Goal: Register for event/course: Sign up to attend an event or enroll in a course

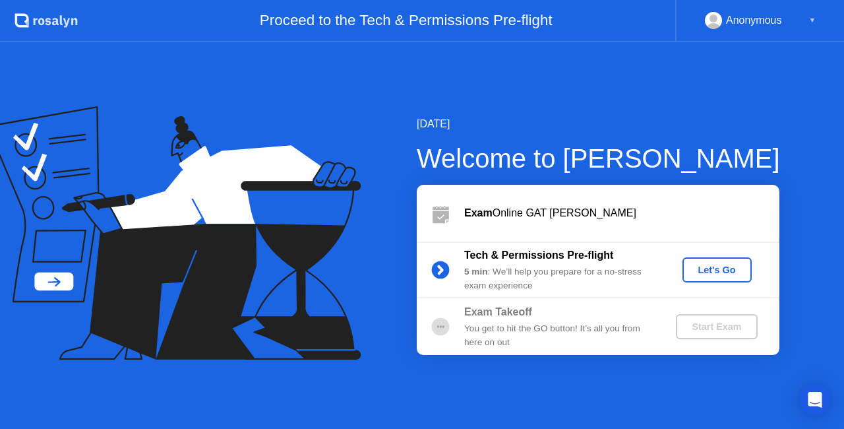
click at [707, 270] on div "Let's Go" at bounding box center [717, 270] width 59 height 11
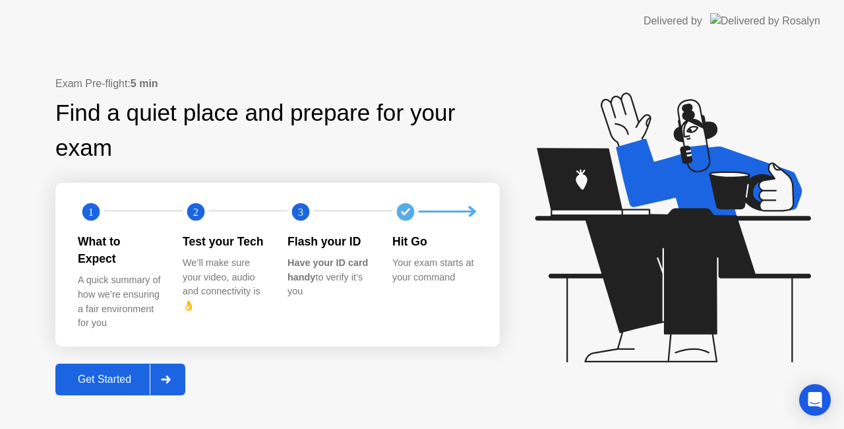
click at [137, 373] on div "Get Started" at bounding box center [104, 379] width 90 height 12
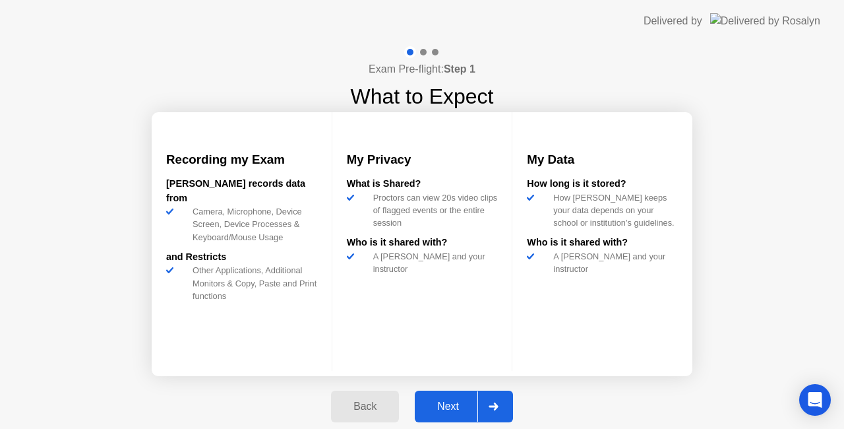
click at [449, 400] on div "Next" at bounding box center [448, 406] width 59 height 12
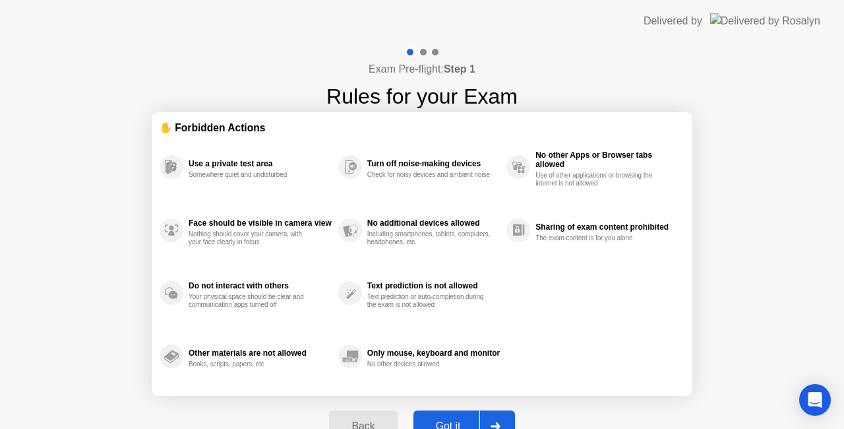
click at [457, 417] on button "Got it" at bounding box center [465, 426] width 102 height 32
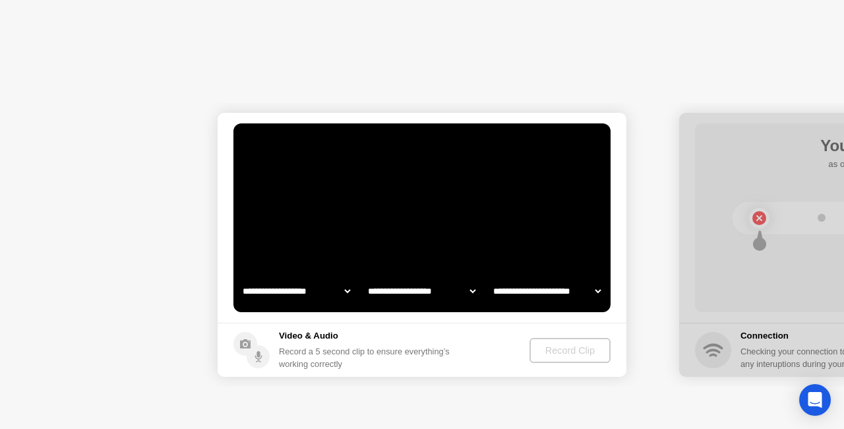
select select "**********"
select select "*******"
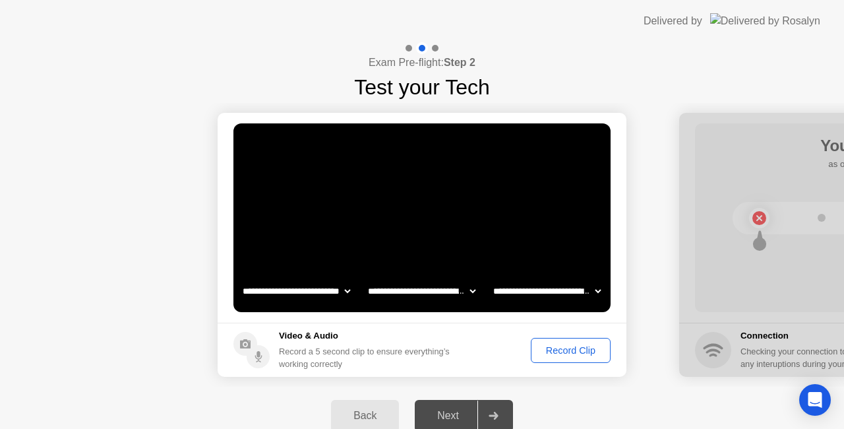
click at [573, 352] on div "Record Clip" at bounding box center [571, 350] width 71 height 11
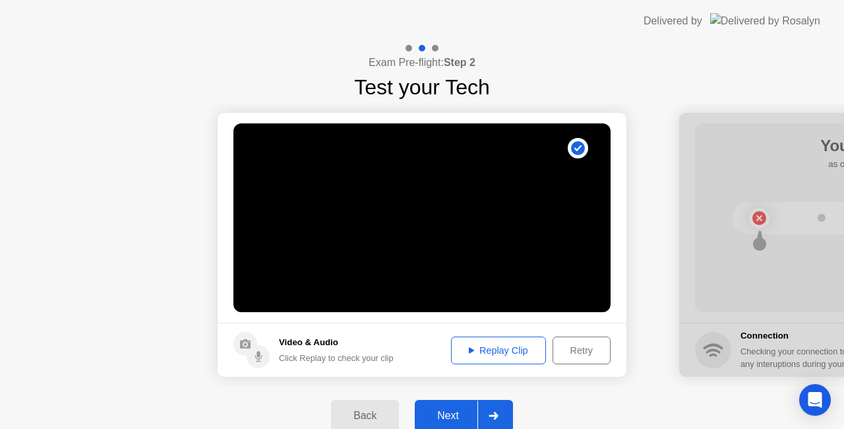
click at [573, 352] on div "Retry" at bounding box center [581, 350] width 49 height 11
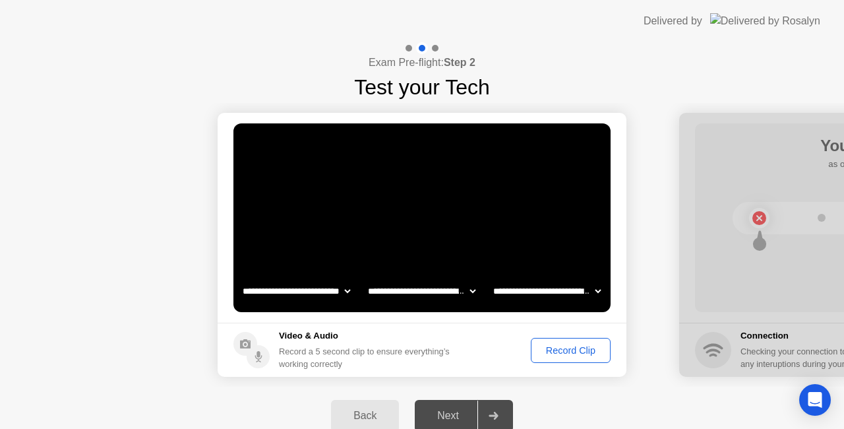
click at [563, 348] on div "Record Clip" at bounding box center [571, 350] width 71 height 11
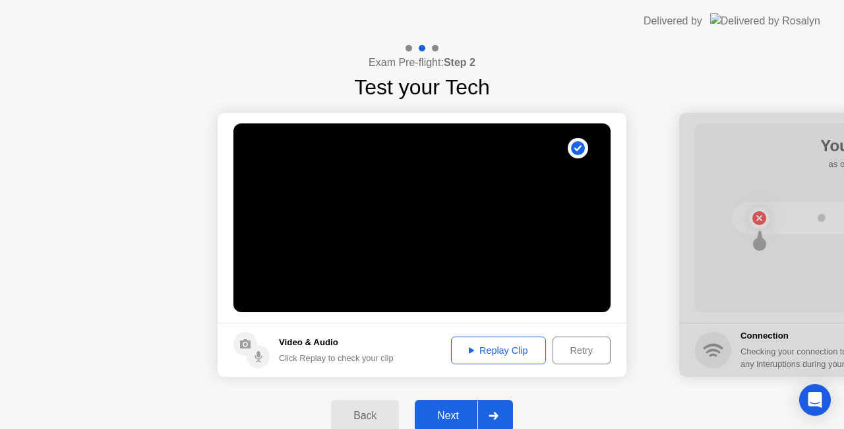
click at [487, 414] on div at bounding box center [494, 415] width 32 height 30
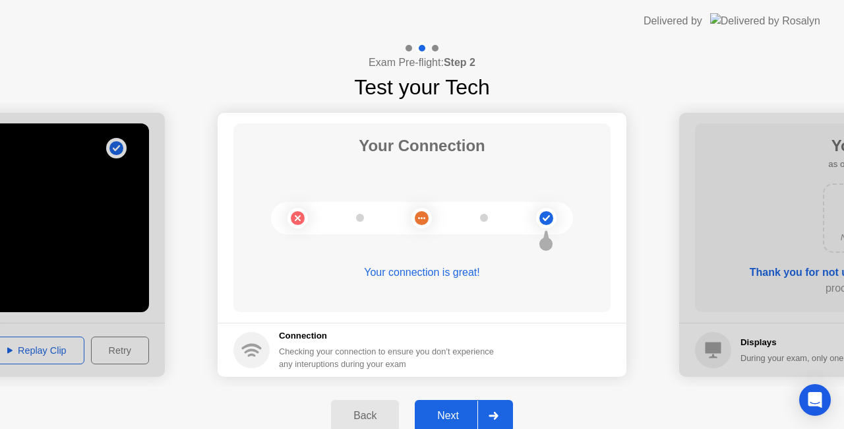
click at [493, 415] on icon at bounding box center [493, 416] width 9 height 8
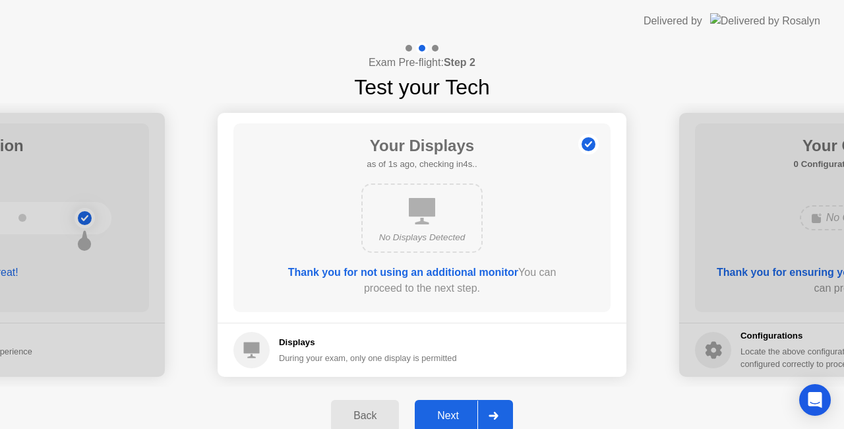
click at [493, 415] on icon at bounding box center [493, 416] width 9 height 8
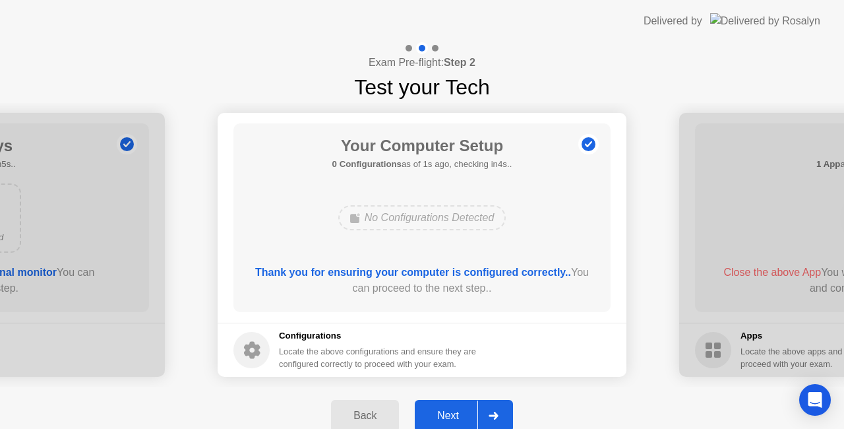
click at [493, 415] on icon at bounding box center [493, 416] width 9 height 8
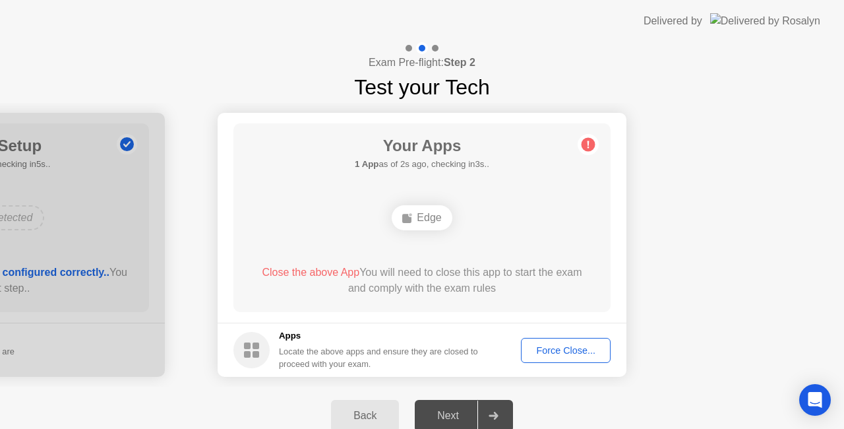
click at [590, 348] on div "Force Close..." at bounding box center [566, 350] width 80 height 11
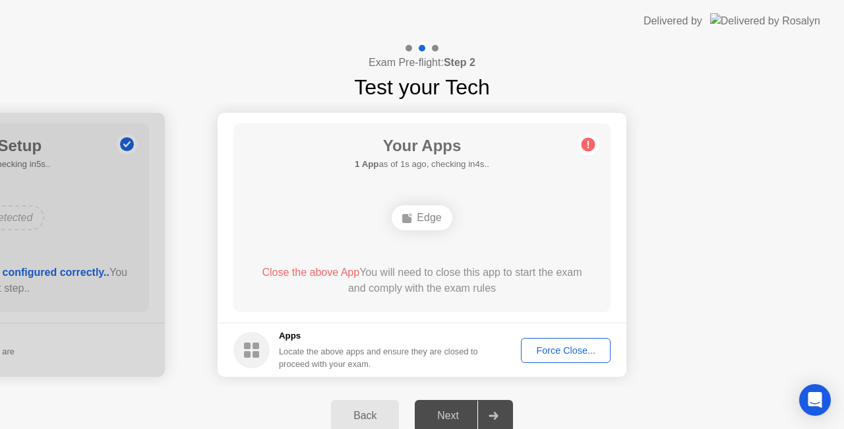
click at [577, 353] on div "Force Close..." at bounding box center [566, 350] width 80 height 11
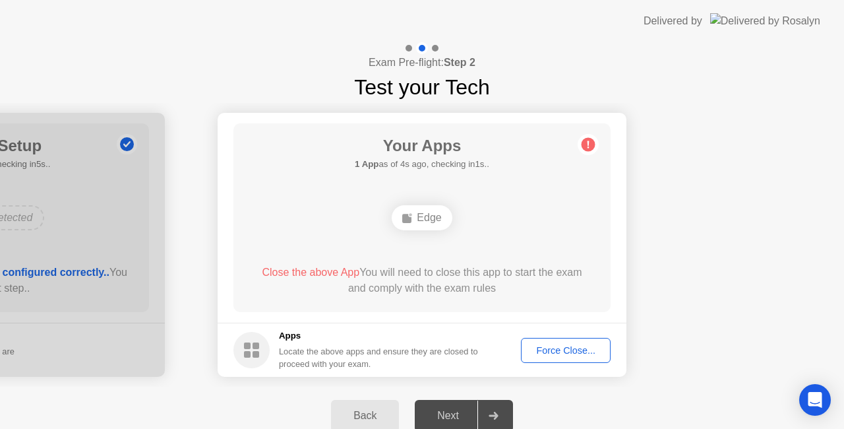
click at [340, 275] on span "Close the above App" at bounding box center [311, 272] width 98 height 11
click at [334, 273] on span "Close the above App" at bounding box center [311, 272] width 98 height 11
click at [434, 218] on div "Edge" at bounding box center [422, 217] width 60 height 25
click at [581, 145] on icon at bounding box center [588, 144] width 21 height 21
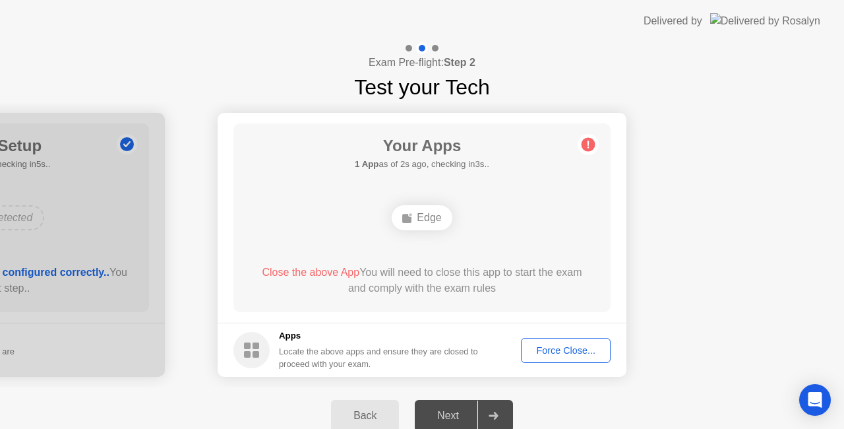
click at [273, 354] on div "Apps Locate the above apps and ensure they are closed to proceed with your exam." at bounding box center [356, 349] width 245 height 41
click at [586, 358] on button "Force Close..." at bounding box center [566, 350] width 90 height 25
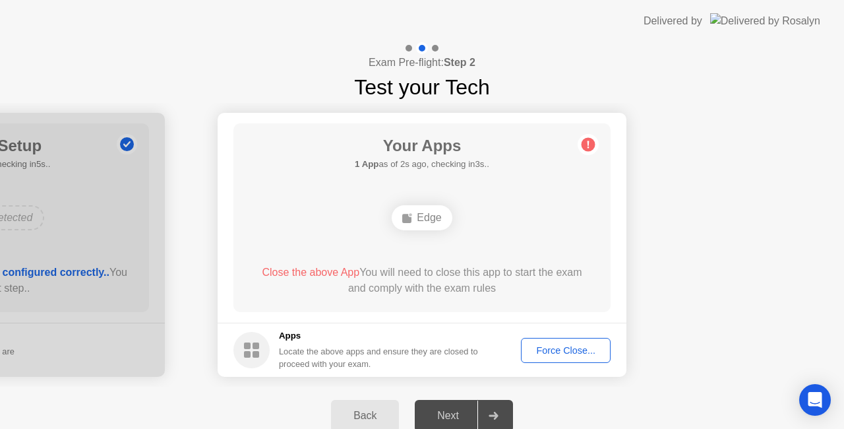
click at [549, 348] on div "Force Close..." at bounding box center [566, 350] width 80 height 11
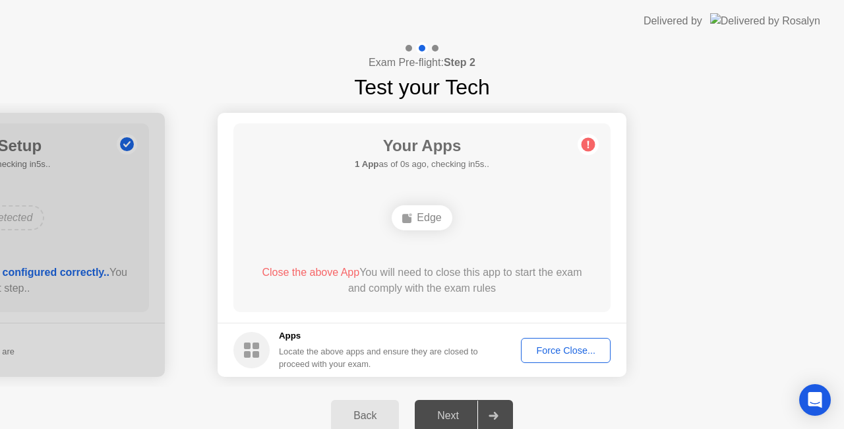
click at [493, 416] on icon at bounding box center [493, 416] width 9 height 8
click at [563, 351] on div "Force Close..." at bounding box center [566, 350] width 80 height 11
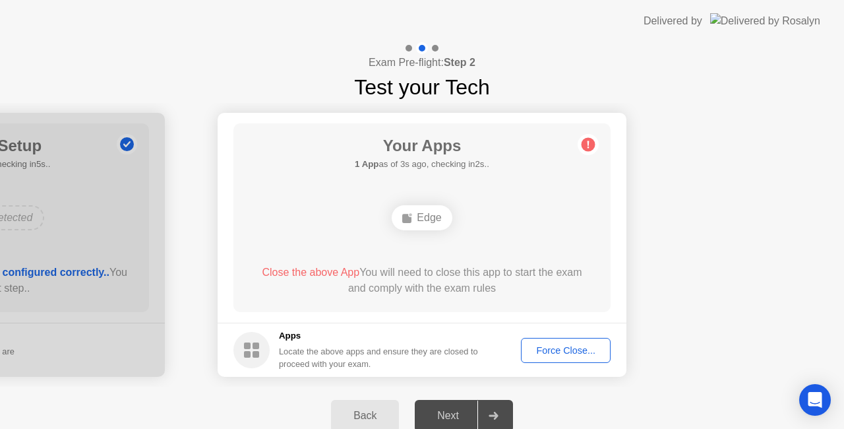
click at [587, 346] on div "Force Close..." at bounding box center [566, 350] width 80 height 11
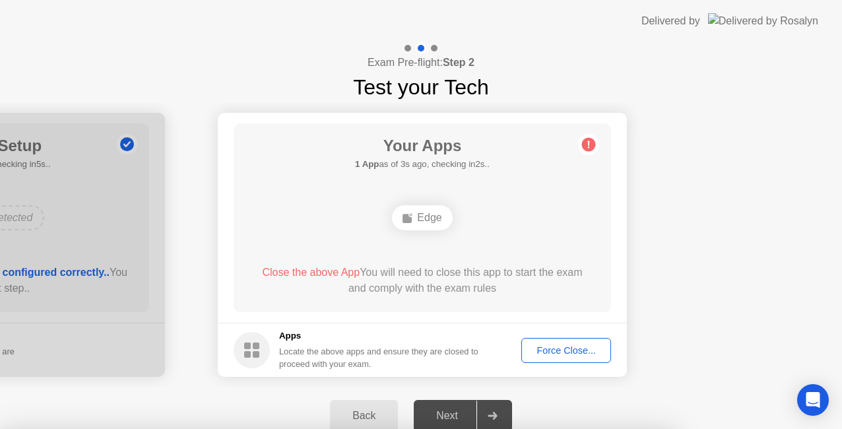
click at [685, 428] on div at bounding box center [421, 429] width 842 height 0
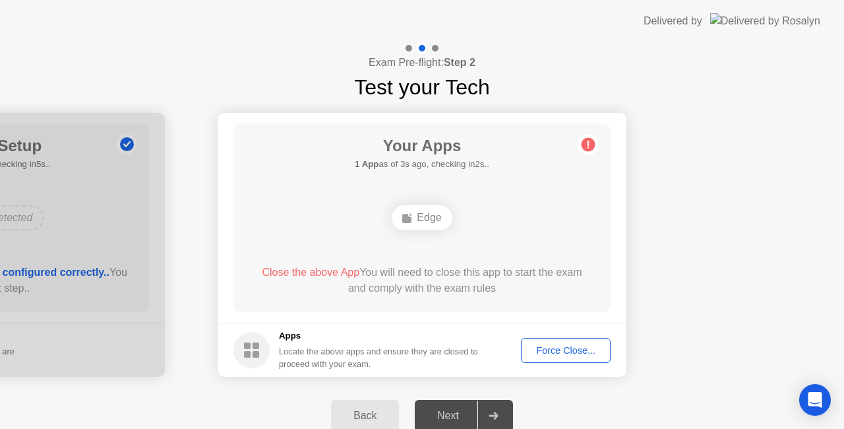
click at [374, 413] on div "Back" at bounding box center [365, 416] width 60 height 12
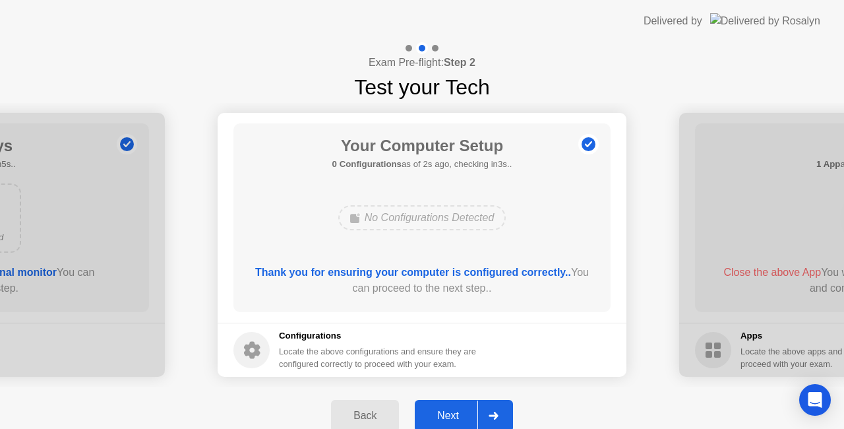
click at [374, 413] on div "Back" at bounding box center [365, 416] width 60 height 12
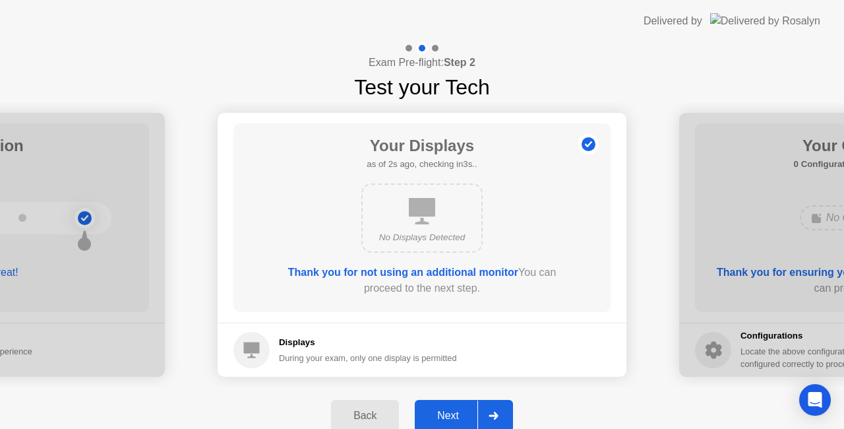
click at [495, 416] on icon at bounding box center [493, 416] width 9 height 8
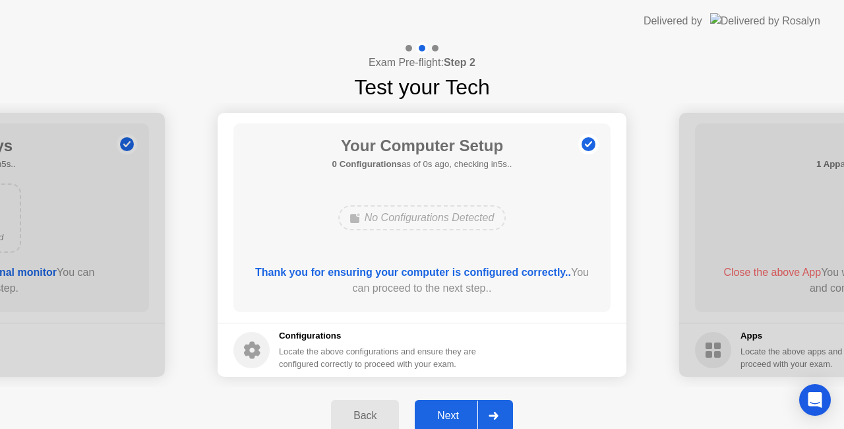
click at [495, 416] on icon at bounding box center [493, 416] width 9 height 8
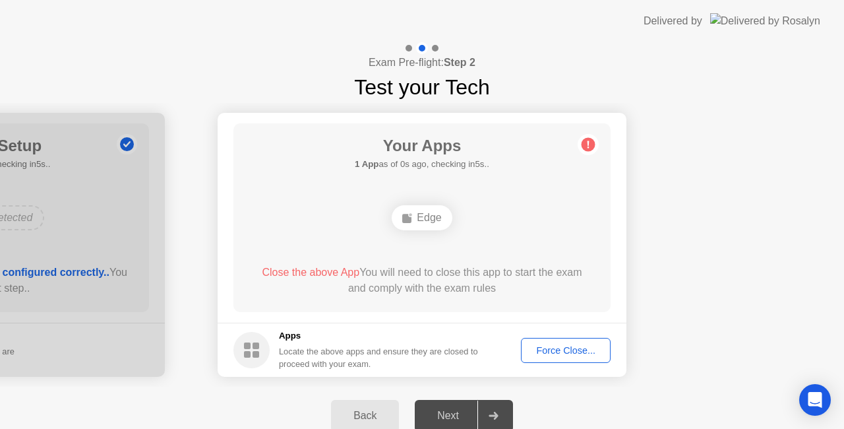
click at [373, 417] on div "Back" at bounding box center [365, 416] width 60 height 12
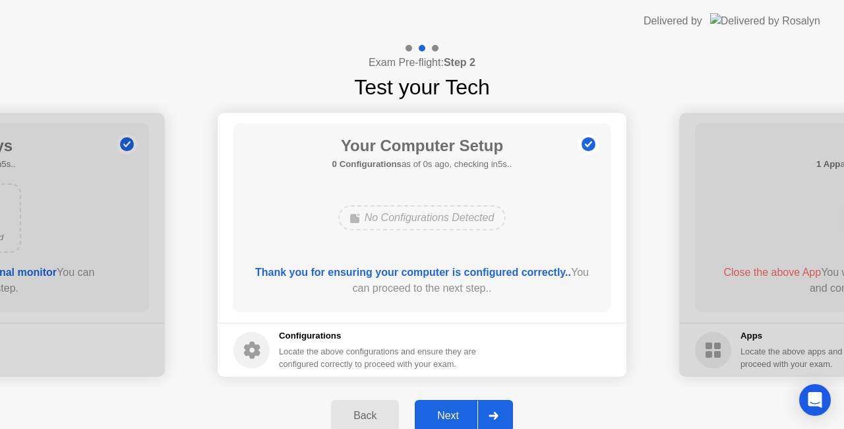
click at [373, 417] on div "Back" at bounding box center [365, 416] width 60 height 12
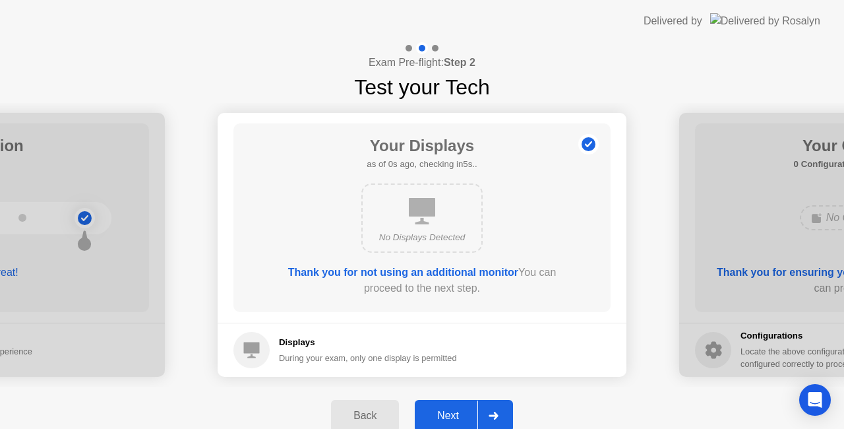
click at [373, 417] on div "Back" at bounding box center [365, 416] width 60 height 12
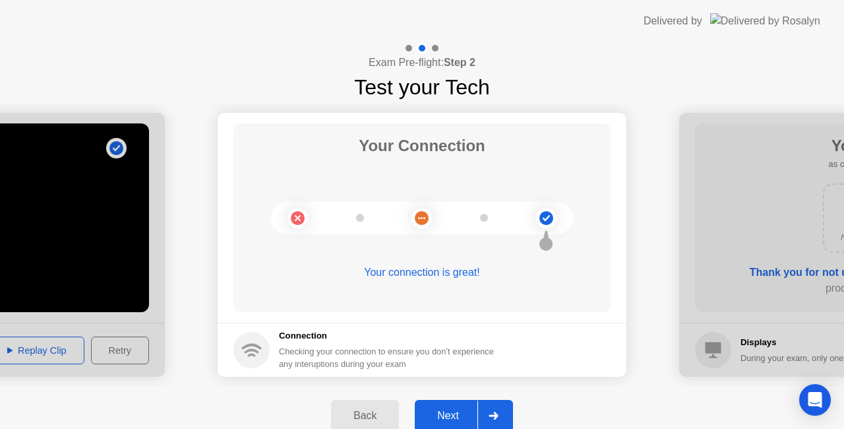
click at [373, 417] on div "Back" at bounding box center [365, 416] width 60 height 12
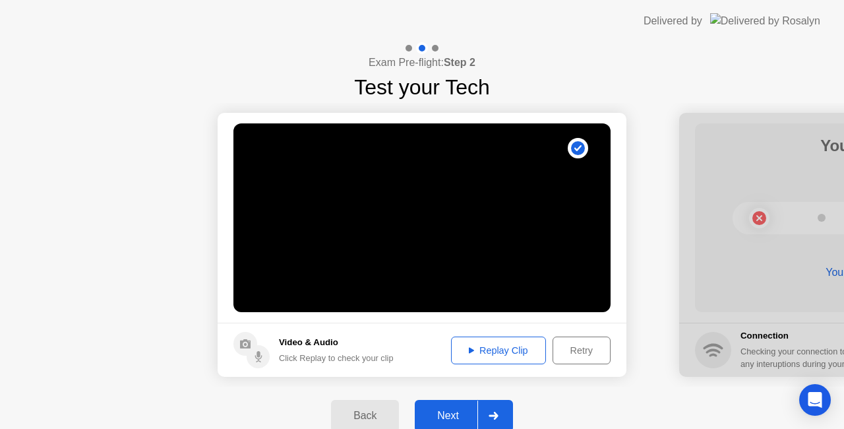
click at [488, 414] on div at bounding box center [494, 415] width 32 height 30
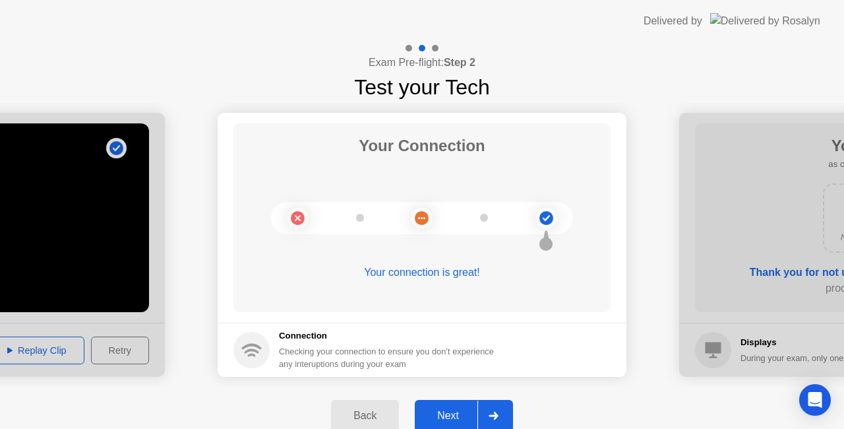
click at [488, 414] on div at bounding box center [494, 415] width 32 height 30
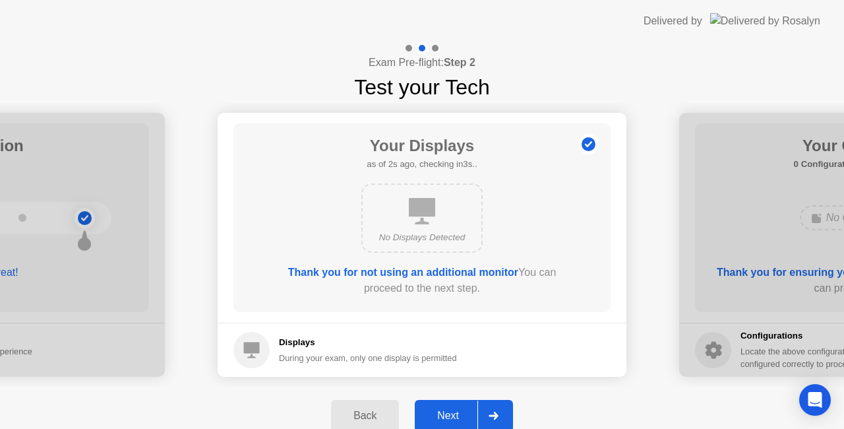
click at [488, 414] on div at bounding box center [494, 415] width 32 height 30
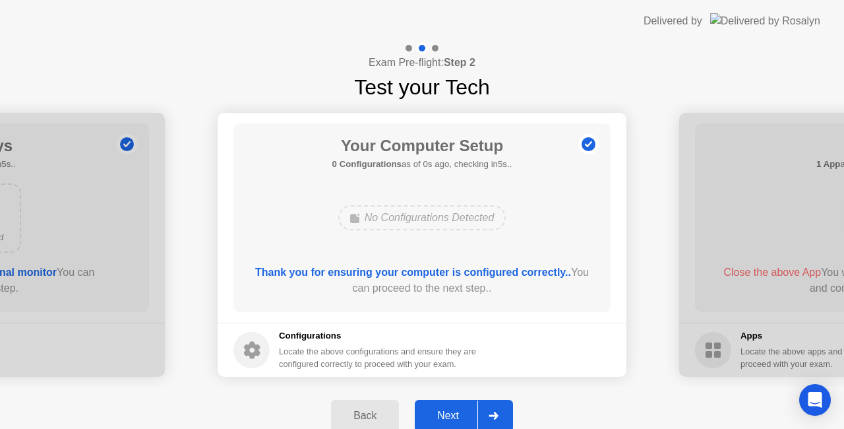
click at [488, 414] on div at bounding box center [494, 415] width 32 height 30
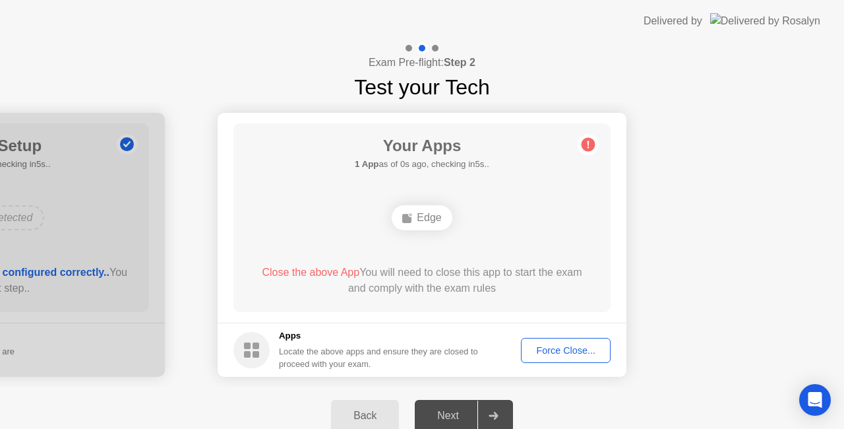
click at [331, 357] on div "Locate the above apps and ensure they are closed to proceed with your exam." at bounding box center [379, 357] width 200 height 25
click at [358, 405] on button "Back" at bounding box center [365, 416] width 68 height 32
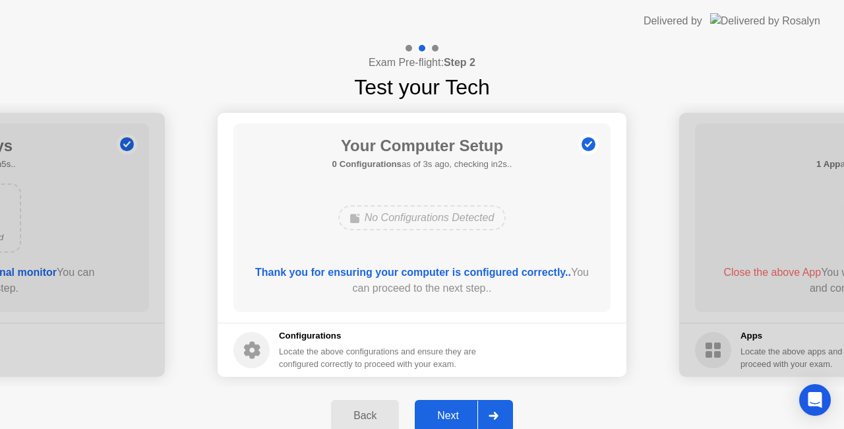
click at [505, 269] on b "Thank you for ensuring your computer is configured correctly.." at bounding box center [413, 272] width 316 height 11
click at [472, 270] on b "Thank you for ensuring your computer is configured correctly.." at bounding box center [413, 272] width 316 height 11
click at [462, 274] on b "Thank you for ensuring your computer is configured correctly.." at bounding box center [413, 272] width 316 height 11
click at [489, 413] on icon at bounding box center [494, 416] width 10 height 8
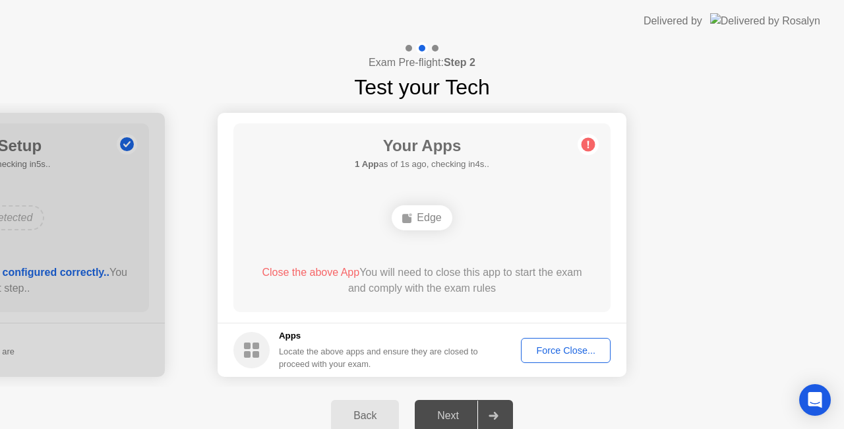
click at [422, 210] on div "Edge" at bounding box center [422, 217] width 60 height 25
click at [594, 352] on div "Force Close..." at bounding box center [566, 350] width 80 height 11
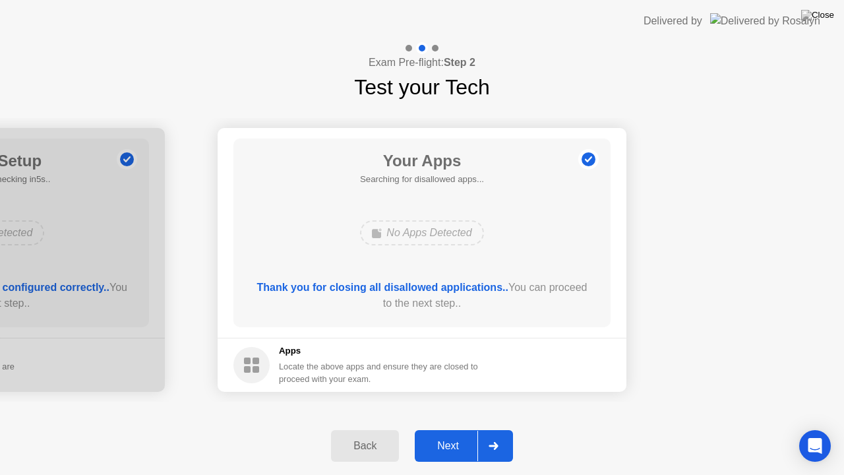
click at [497, 428] on div at bounding box center [494, 446] width 32 height 30
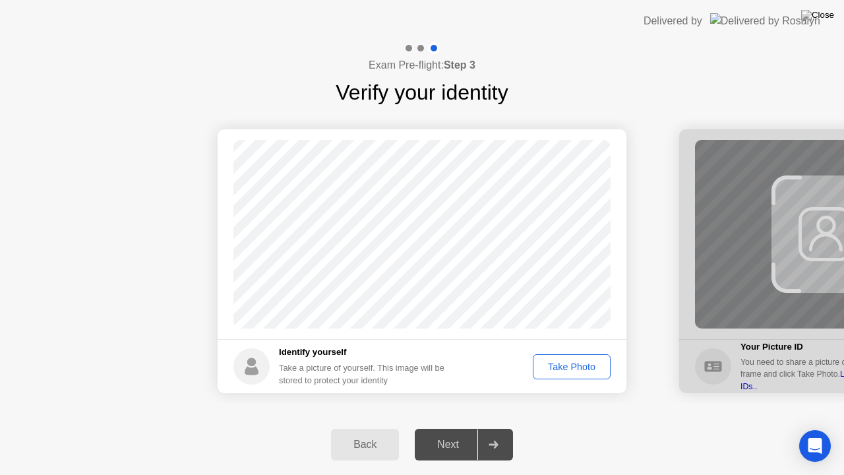
click at [587, 364] on div "Take Photo" at bounding box center [572, 367] width 69 height 11
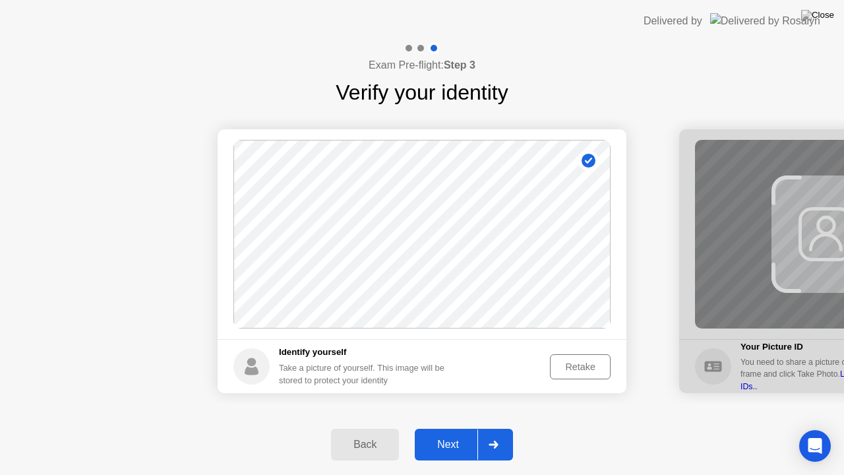
click at [490, 428] on icon at bounding box center [494, 445] width 10 height 8
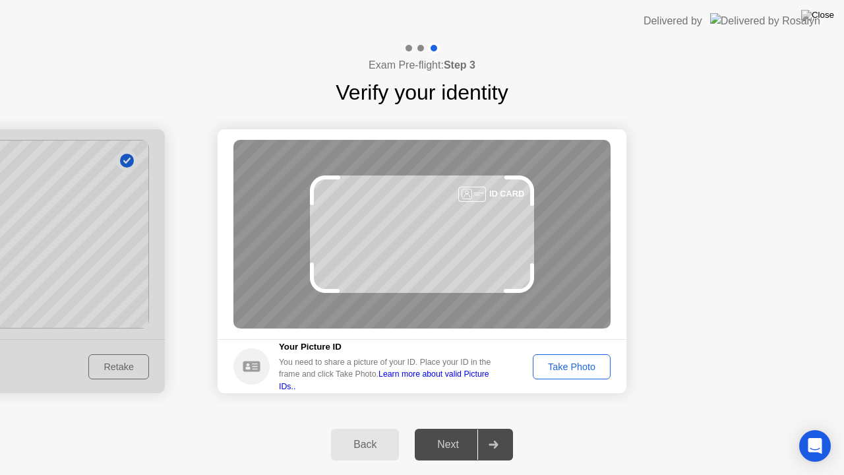
click at [490, 428] on icon at bounding box center [494, 445] width 10 height 8
click at [571, 367] on div "Take Photo" at bounding box center [572, 367] width 69 height 11
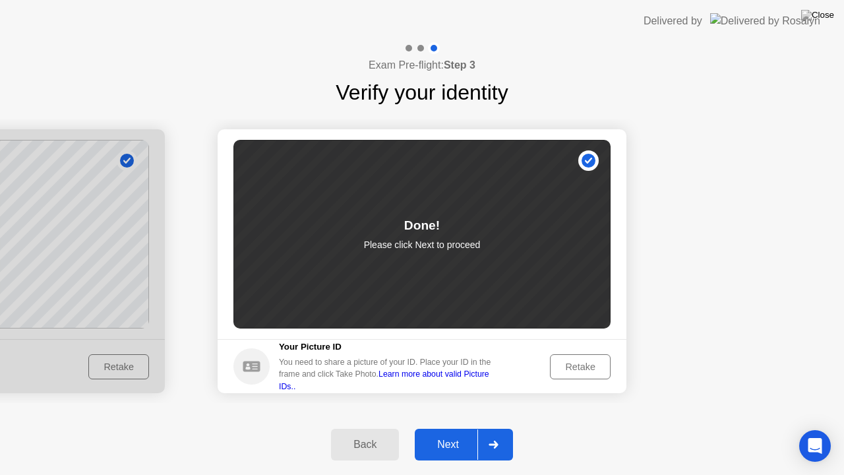
click at [505, 428] on div at bounding box center [494, 444] width 32 height 30
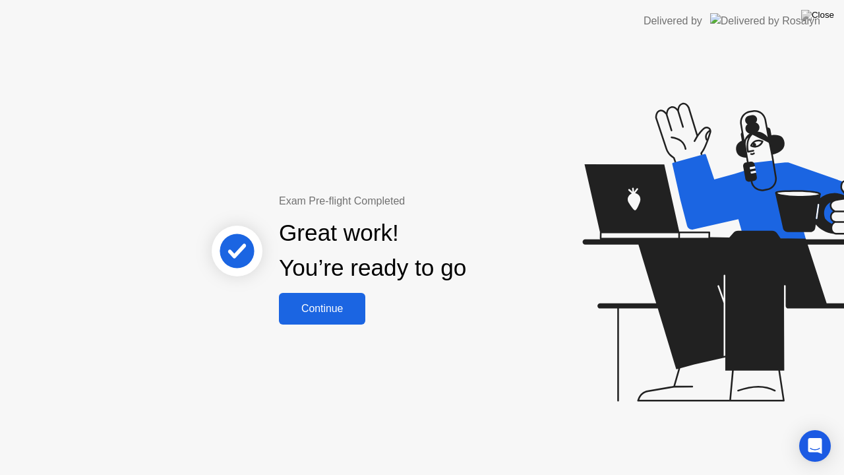
click at [323, 315] on div "Continue" at bounding box center [322, 309] width 79 height 12
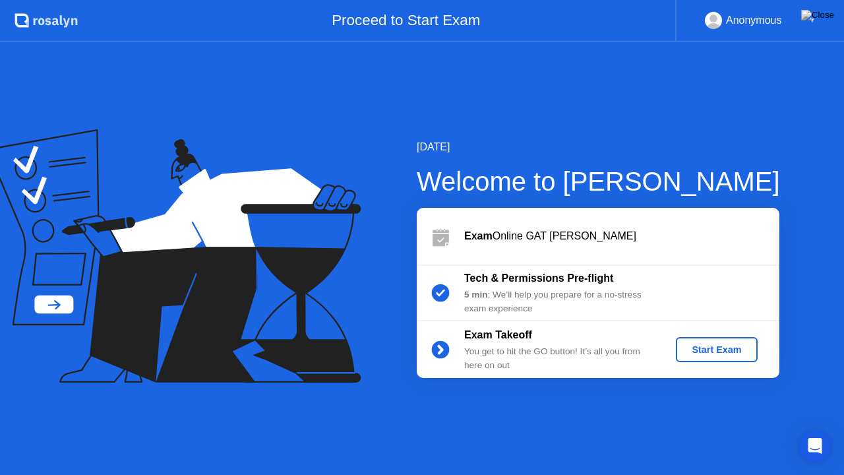
click at [699, 350] on div "Start Exam" at bounding box center [716, 349] width 71 height 11
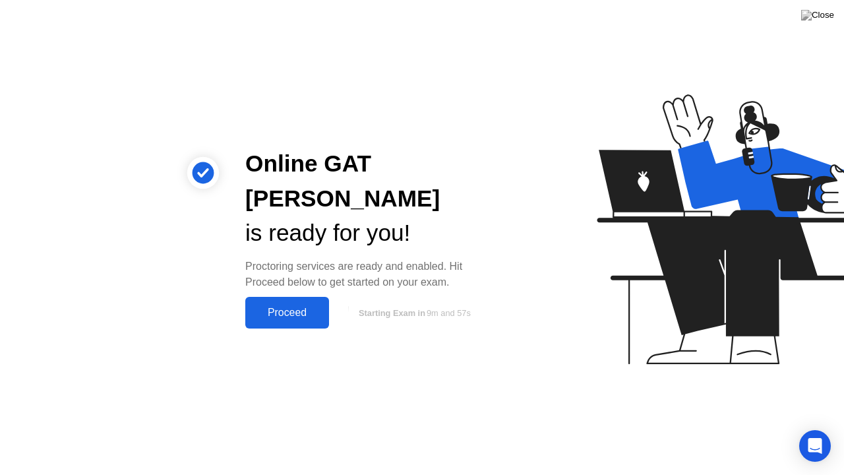
click at [322, 307] on div "Proceed" at bounding box center [287, 313] width 76 height 12
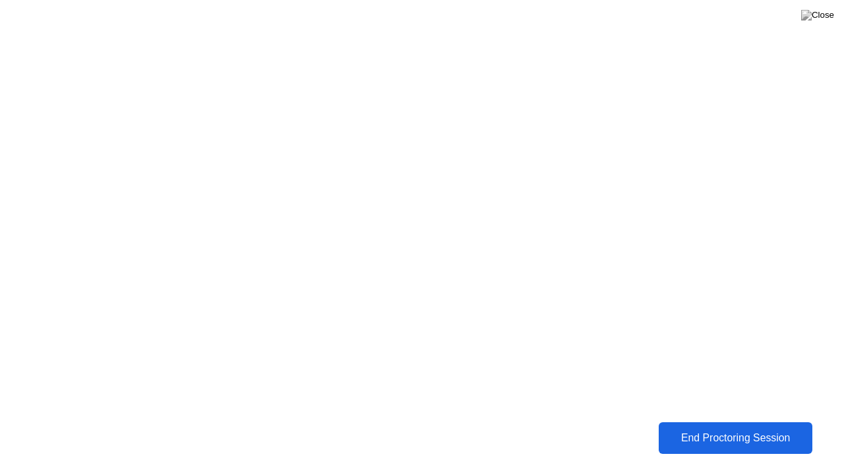
click at [702, 428] on div "End Proctoring Session" at bounding box center [736, 438] width 146 height 12
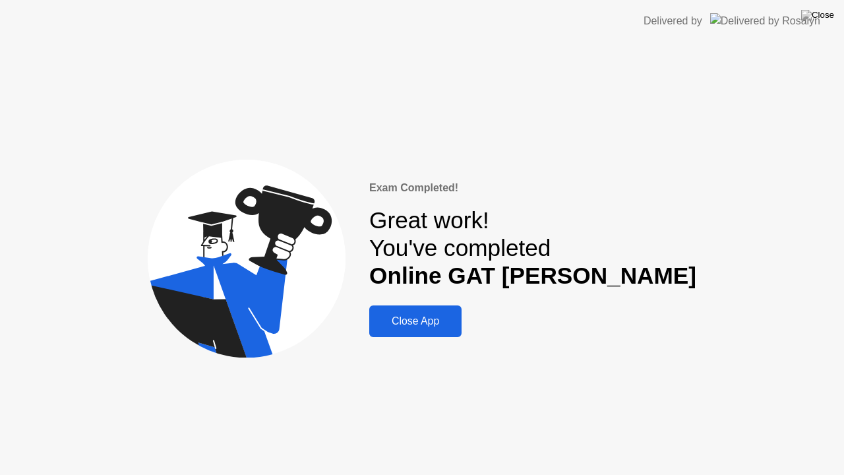
click at [458, 322] on div "Close App" at bounding box center [415, 321] width 84 height 12
